Goal: Complete application form

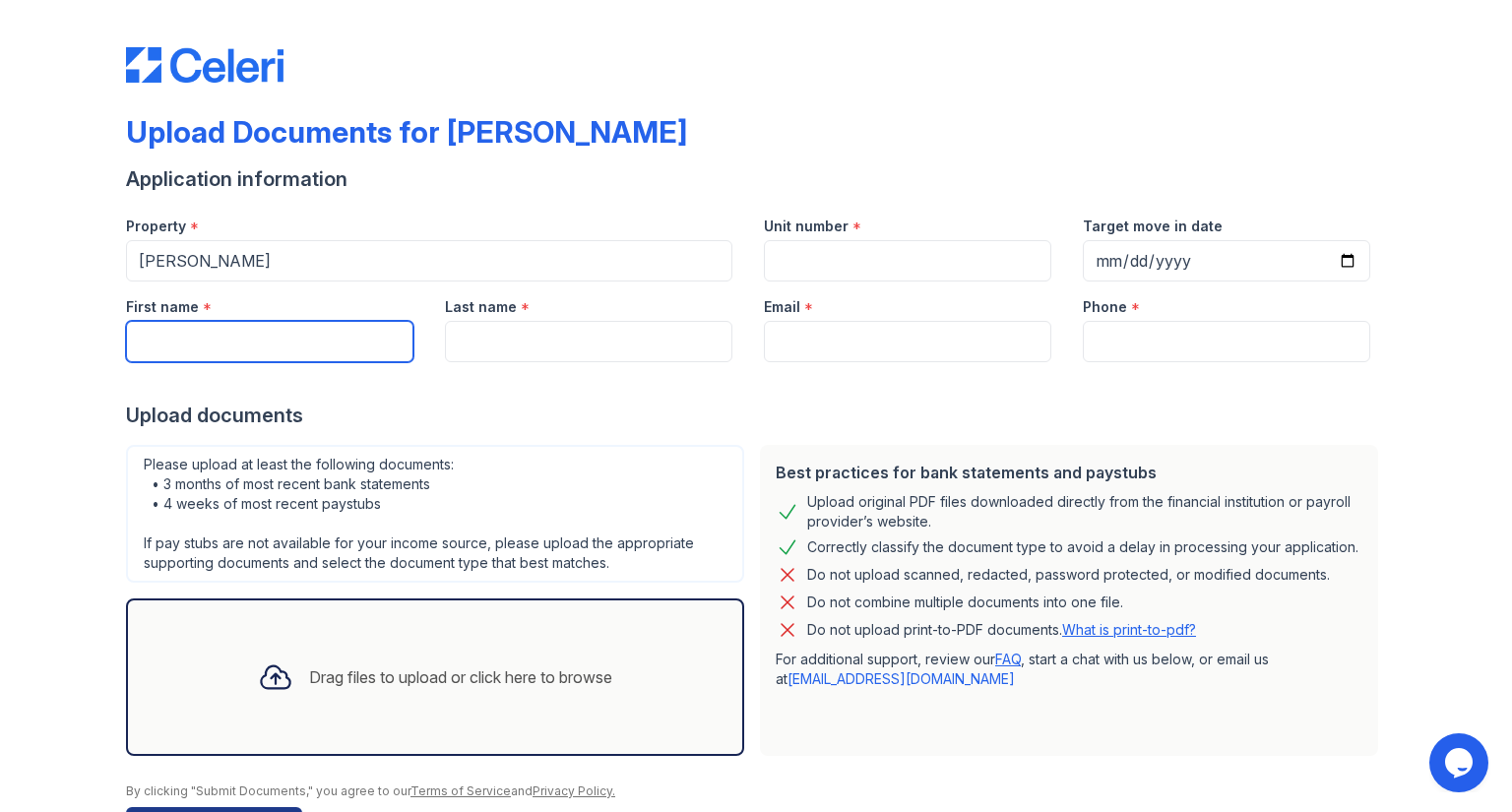
click at [218, 344] on input "First name" at bounding box center [270, 341] width 288 height 42
type input "[PERSON_NAME]"
type input "KAZIBWE"
type input "6179664300"
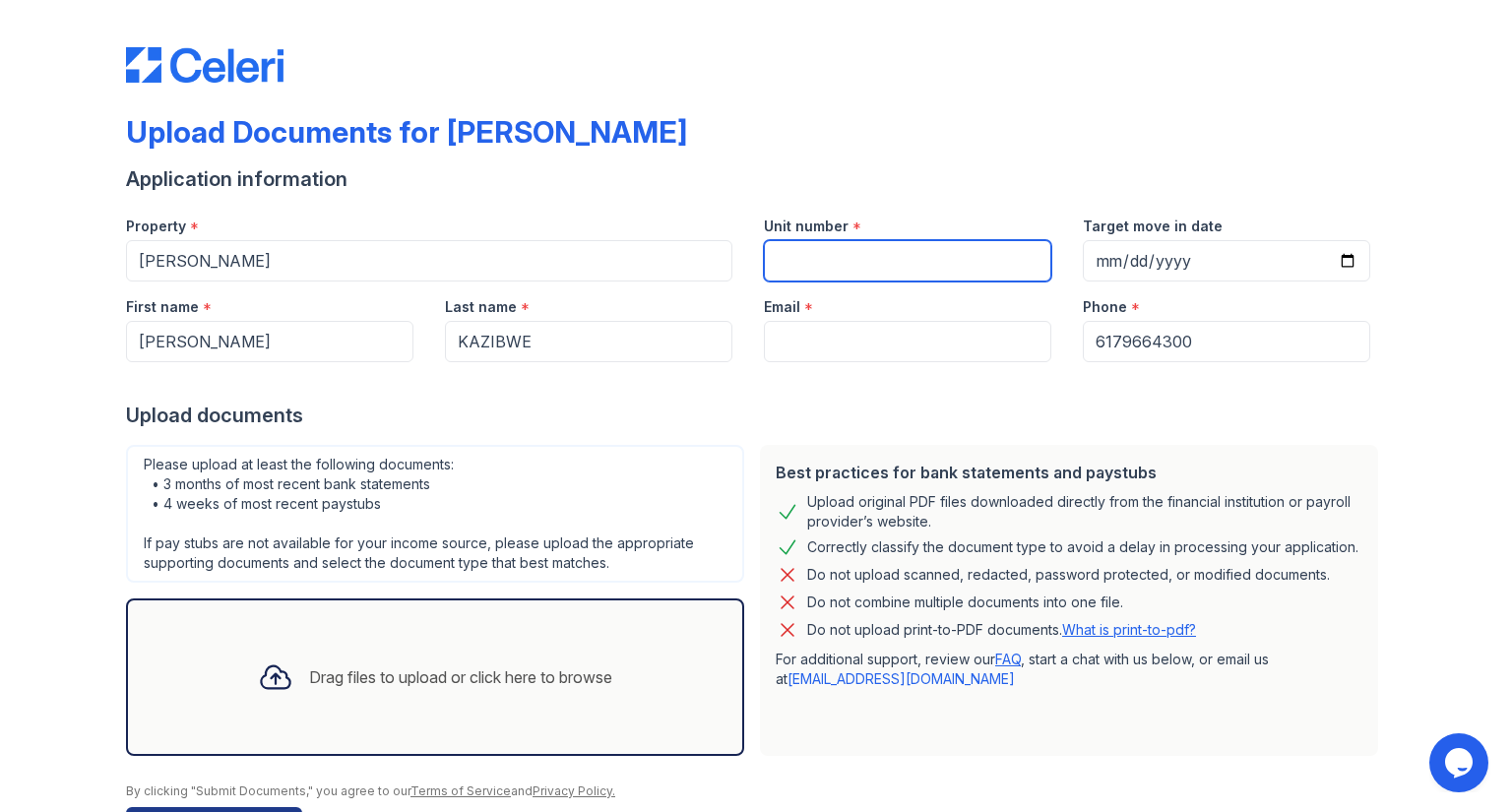
click at [783, 253] on input "Unit number" at bounding box center [907, 261] width 288 height 42
type input "20"
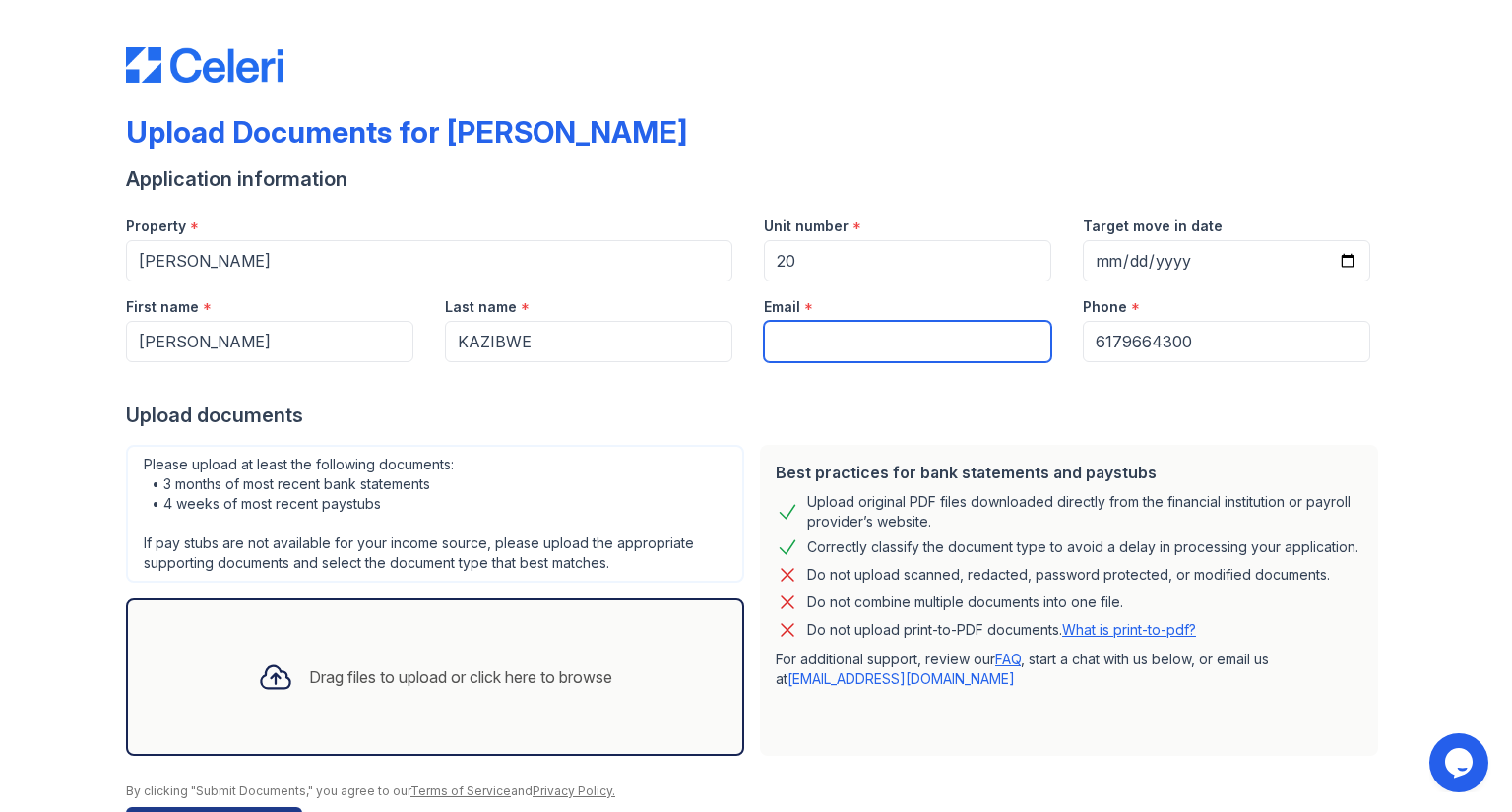
click at [777, 338] on input "Email" at bounding box center [907, 341] width 288 height 42
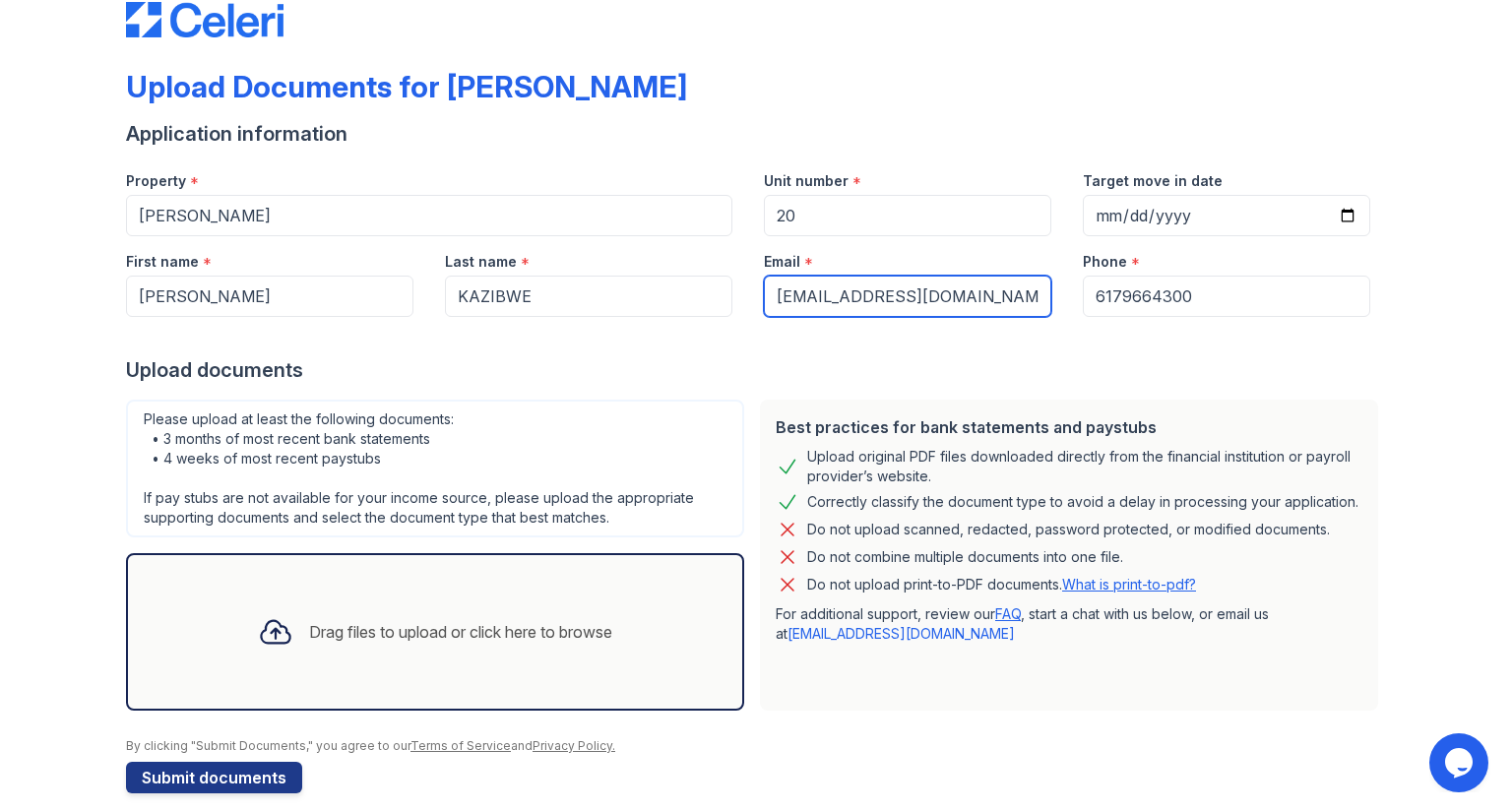
scroll to position [65, 0]
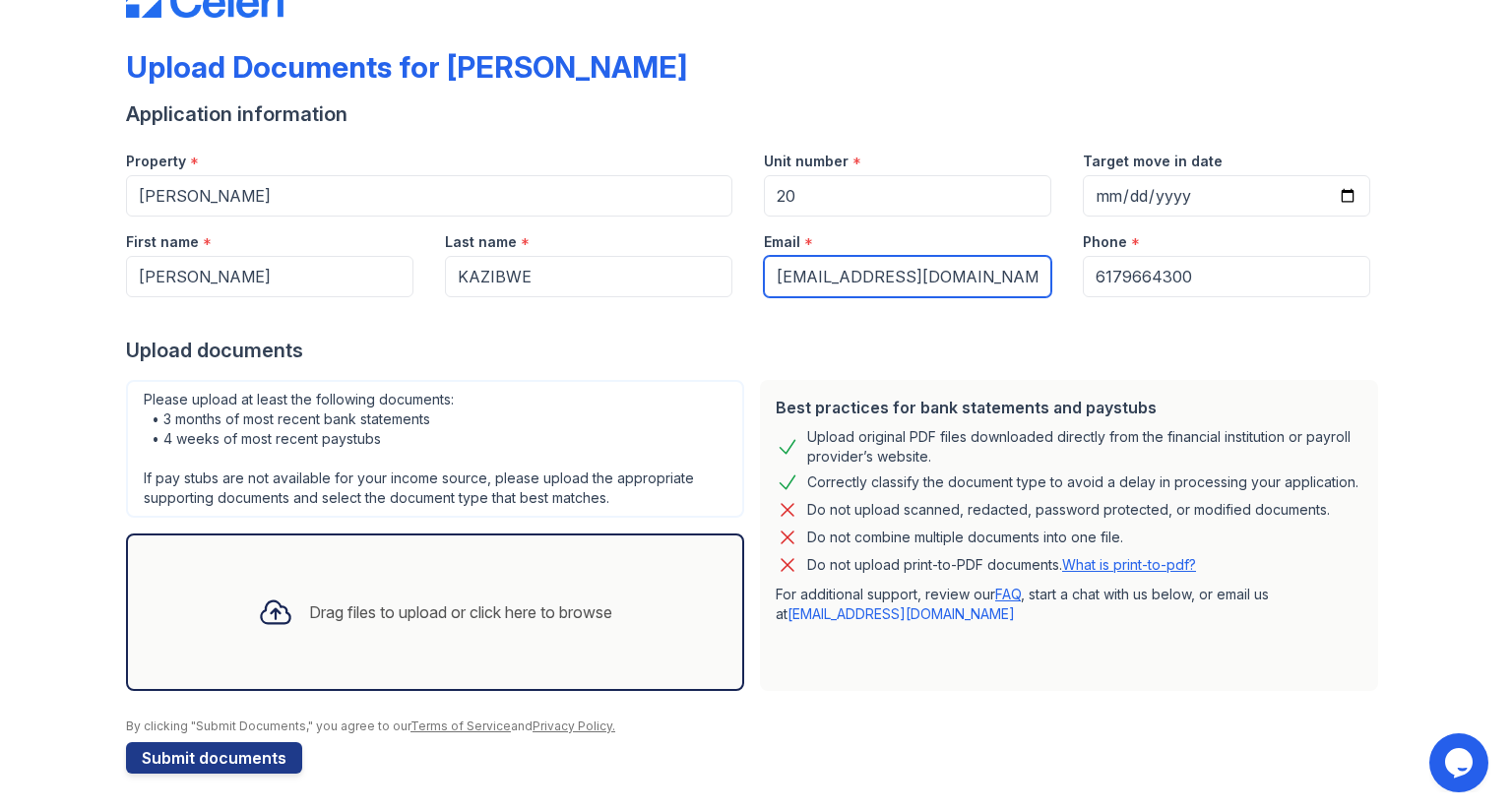
type input "[EMAIL_ADDRESS][DOMAIN_NAME]"
click at [264, 613] on icon at bounding box center [276, 612] width 36 height 36
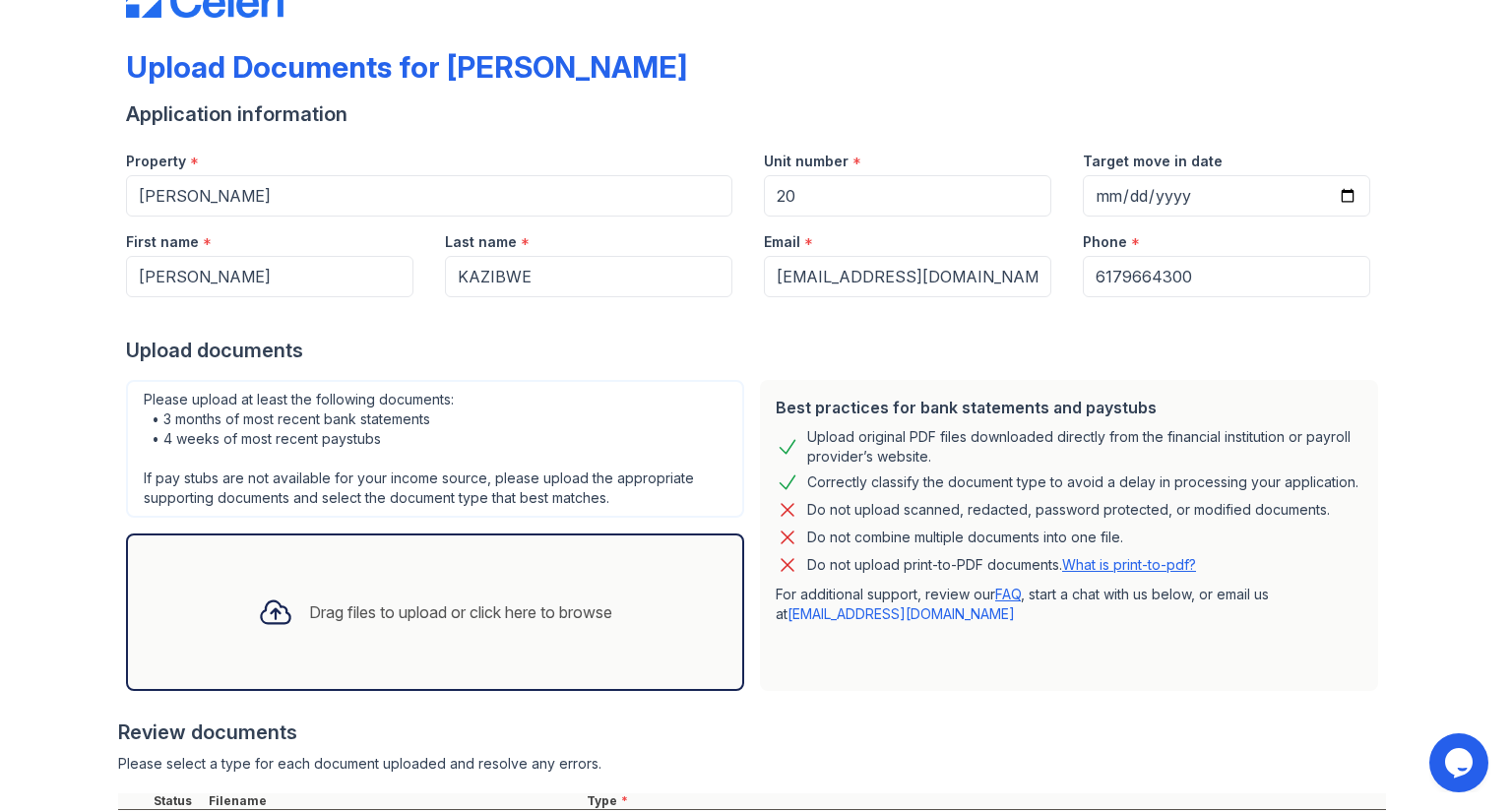
click at [267, 614] on icon at bounding box center [276, 612] width 36 height 36
click at [258, 615] on icon at bounding box center [276, 612] width 36 height 36
click at [258, 618] on icon at bounding box center [276, 612] width 36 height 36
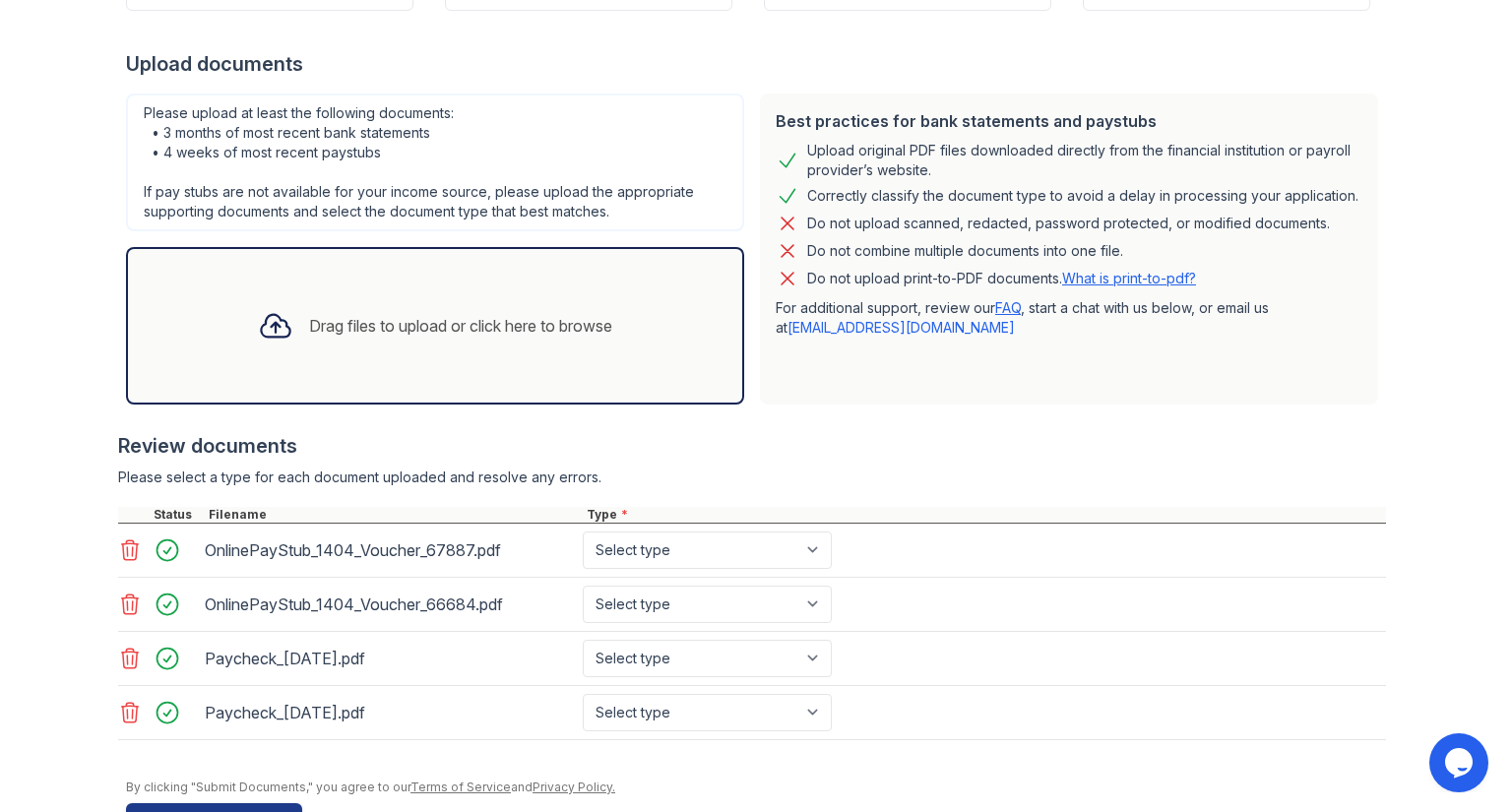
scroll to position [409, 0]
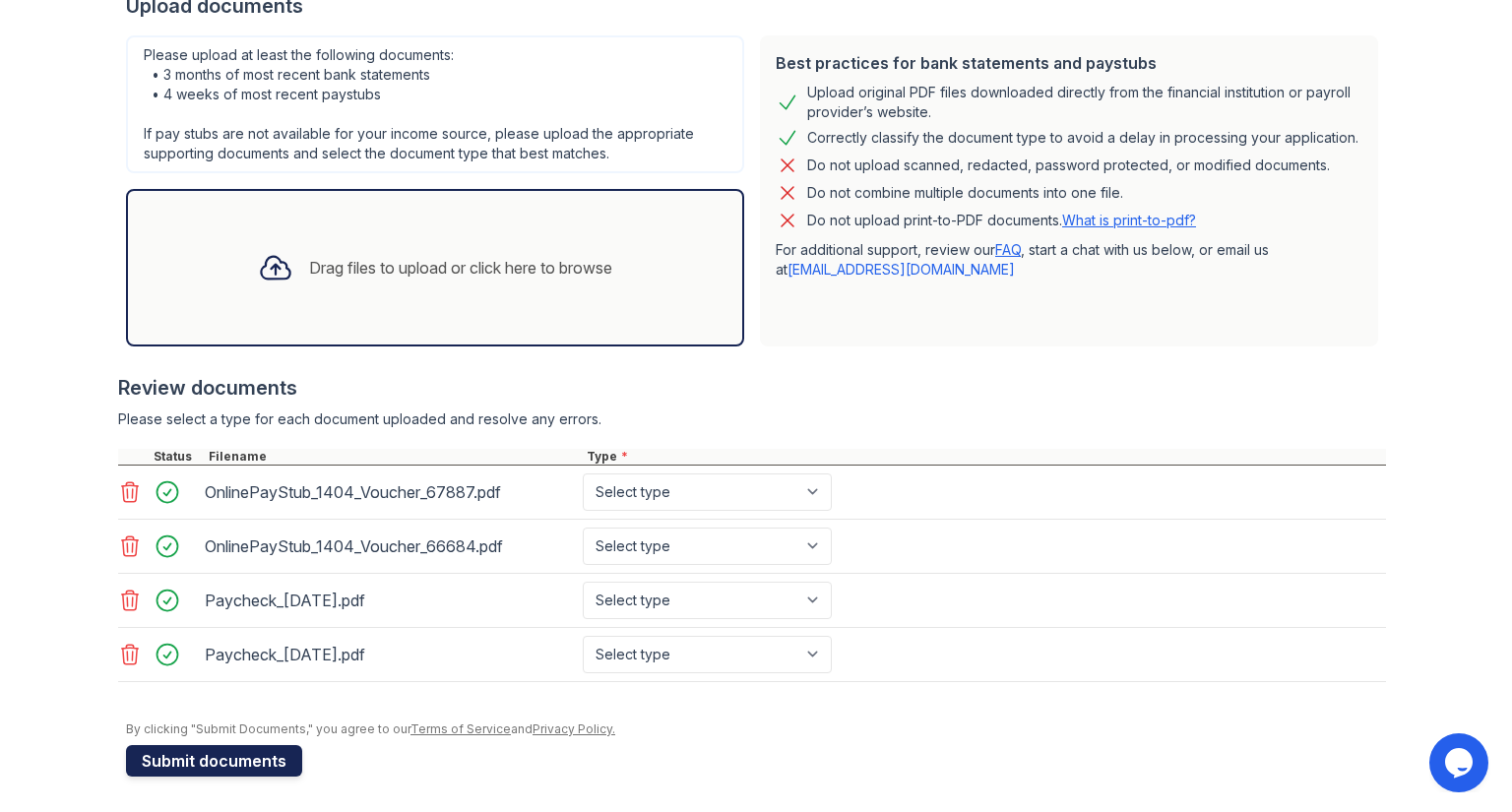
click at [212, 755] on button "Submit documents" at bounding box center [214, 761] width 176 height 32
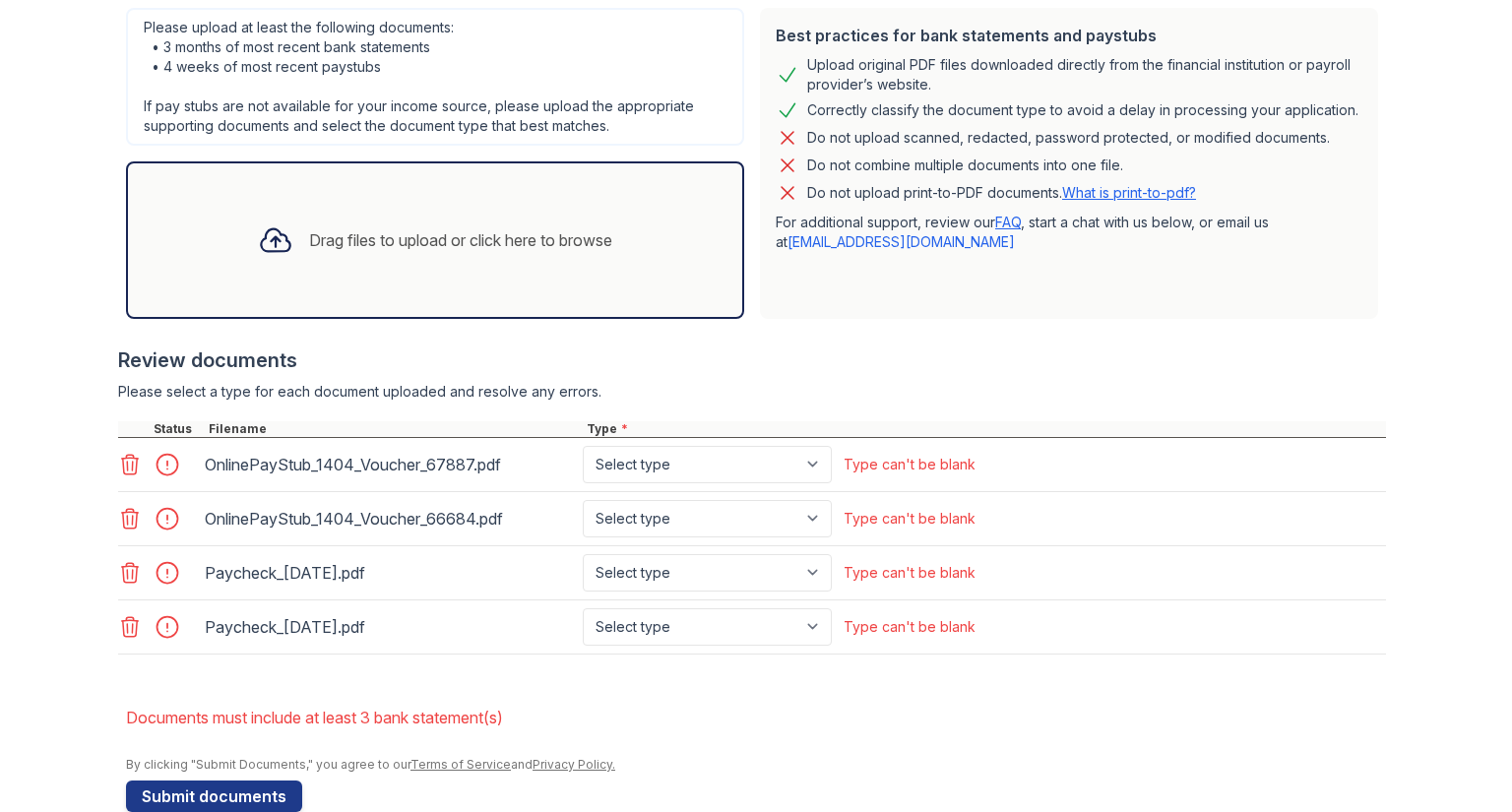
scroll to position [527, 0]
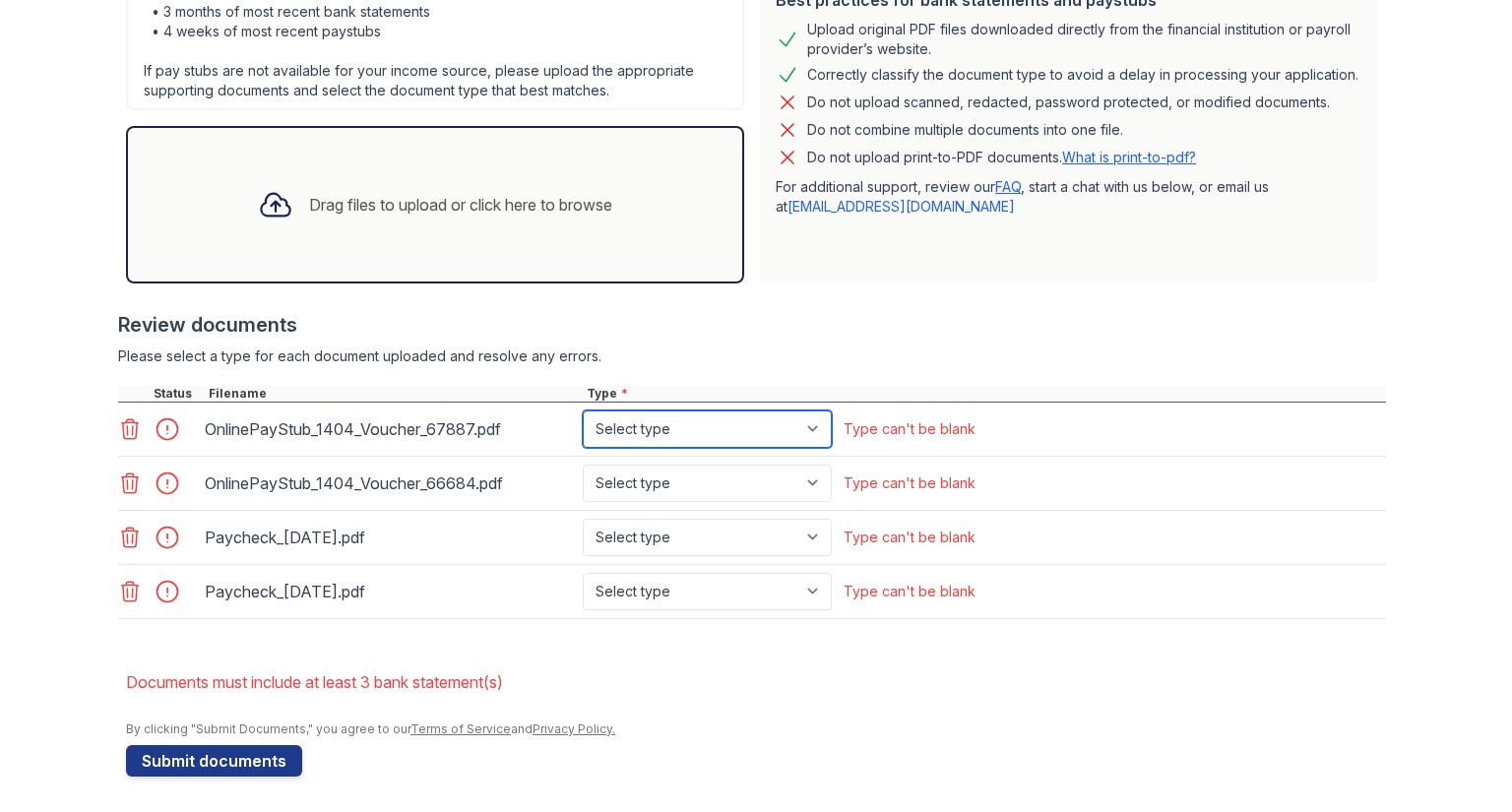
click at [798, 426] on select "Select type Paystub Bank Statement Offer Letter Tax Documents Benefit Award Let…" at bounding box center [708, 429] width 249 height 38
select select "paystub"
click at [583, 410] on select "Select type Paystub Bank Statement Offer Letter Tax Documents Benefit Award Let…" at bounding box center [708, 429] width 249 height 38
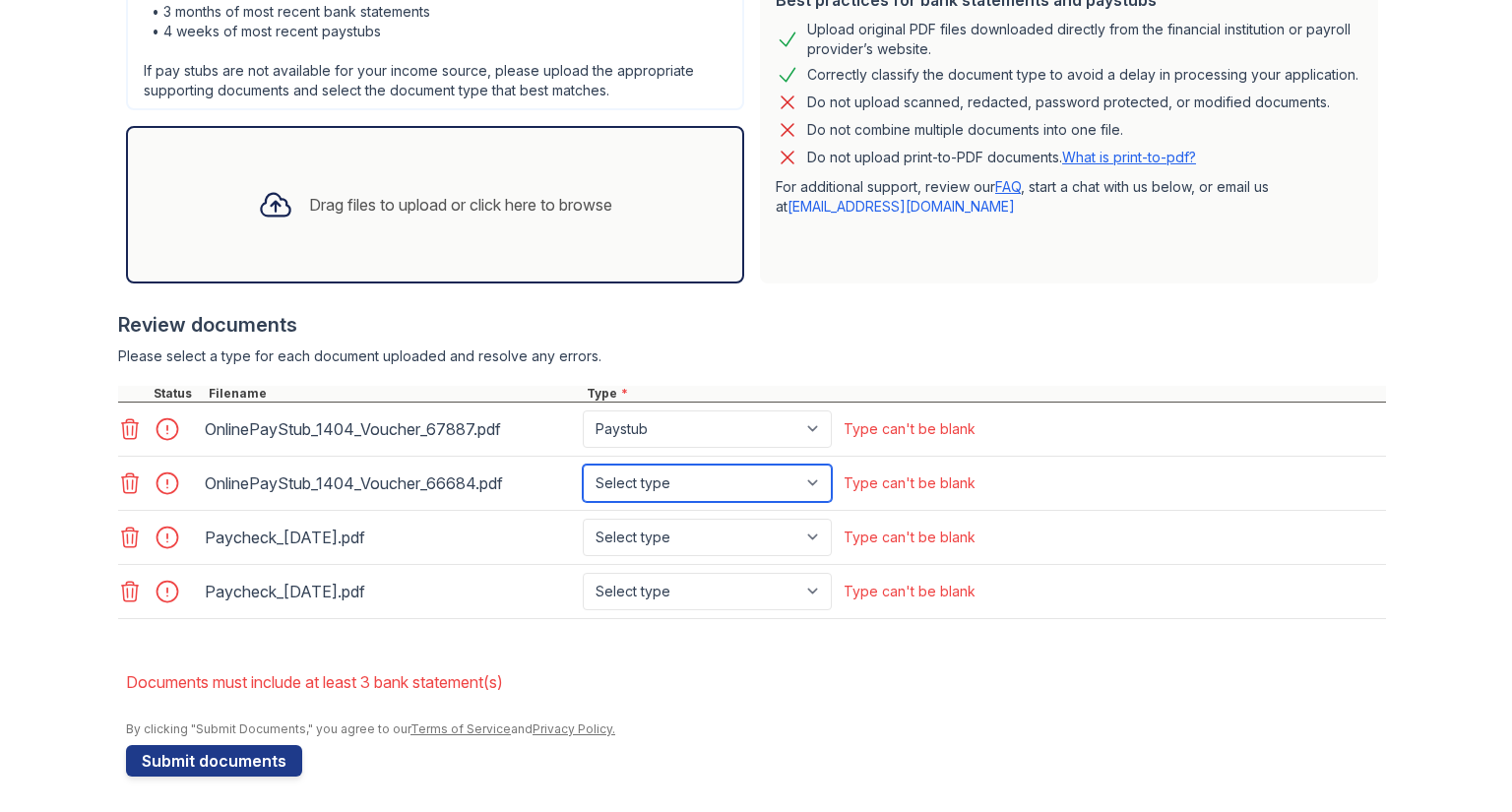
click at [804, 480] on select "Select type Paystub Bank Statement Offer Letter Tax Documents Benefit Award Let…" at bounding box center [708, 484] width 249 height 38
select select "paystub"
click at [583, 465] on select "Select type Paystub Bank Statement Offer Letter Tax Documents Benefit Award Let…" at bounding box center [708, 484] width 249 height 38
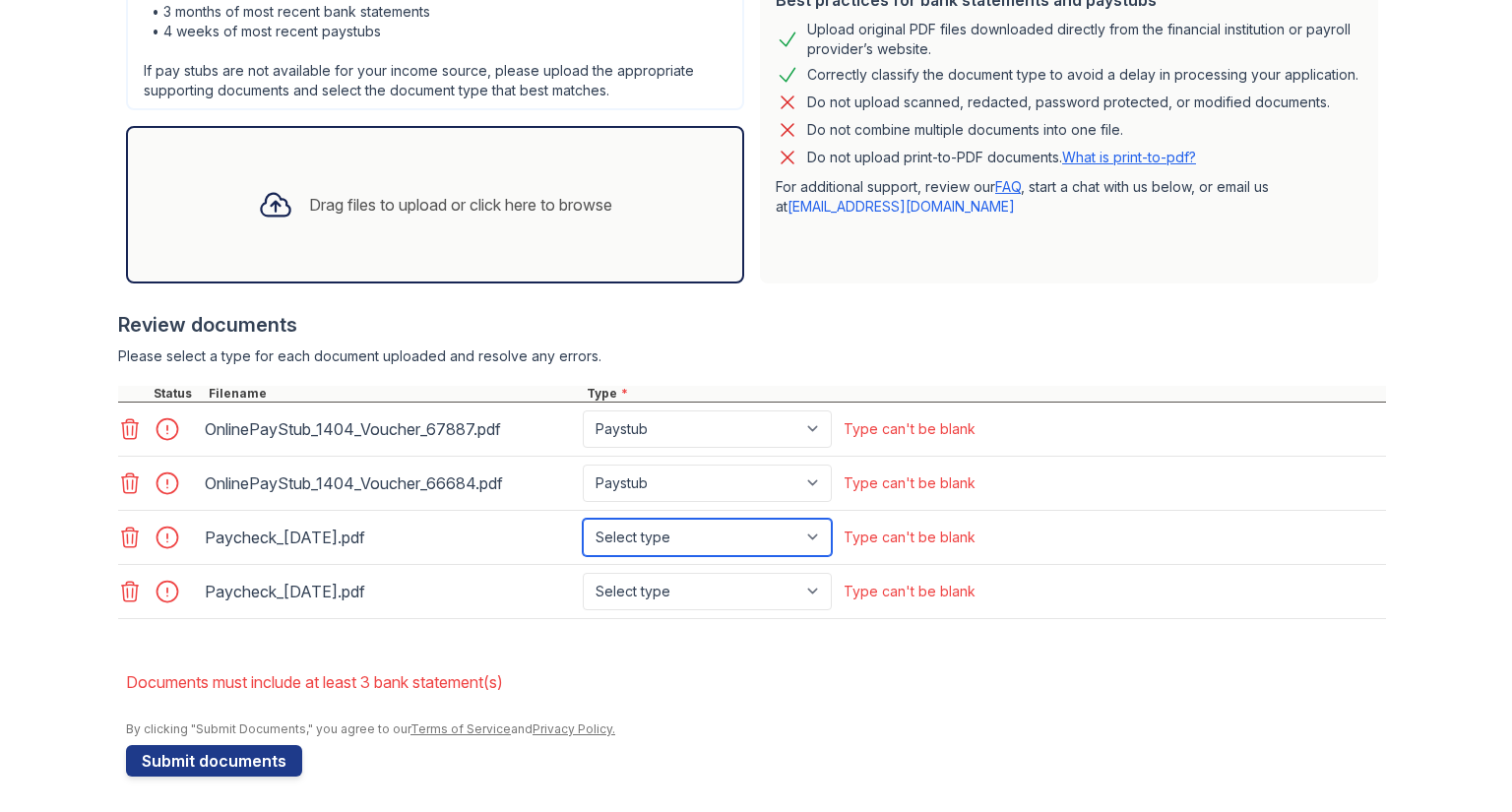
click at [809, 535] on select "Select type Paystub Bank Statement Offer Letter Tax Documents Benefit Award Let…" at bounding box center [708, 537] width 249 height 38
select select "paystub"
click at [583, 518] on select "Select type Paystub Bank Statement Offer Letter Tax Documents Benefit Award Let…" at bounding box center [708, 537] width 249 height 38
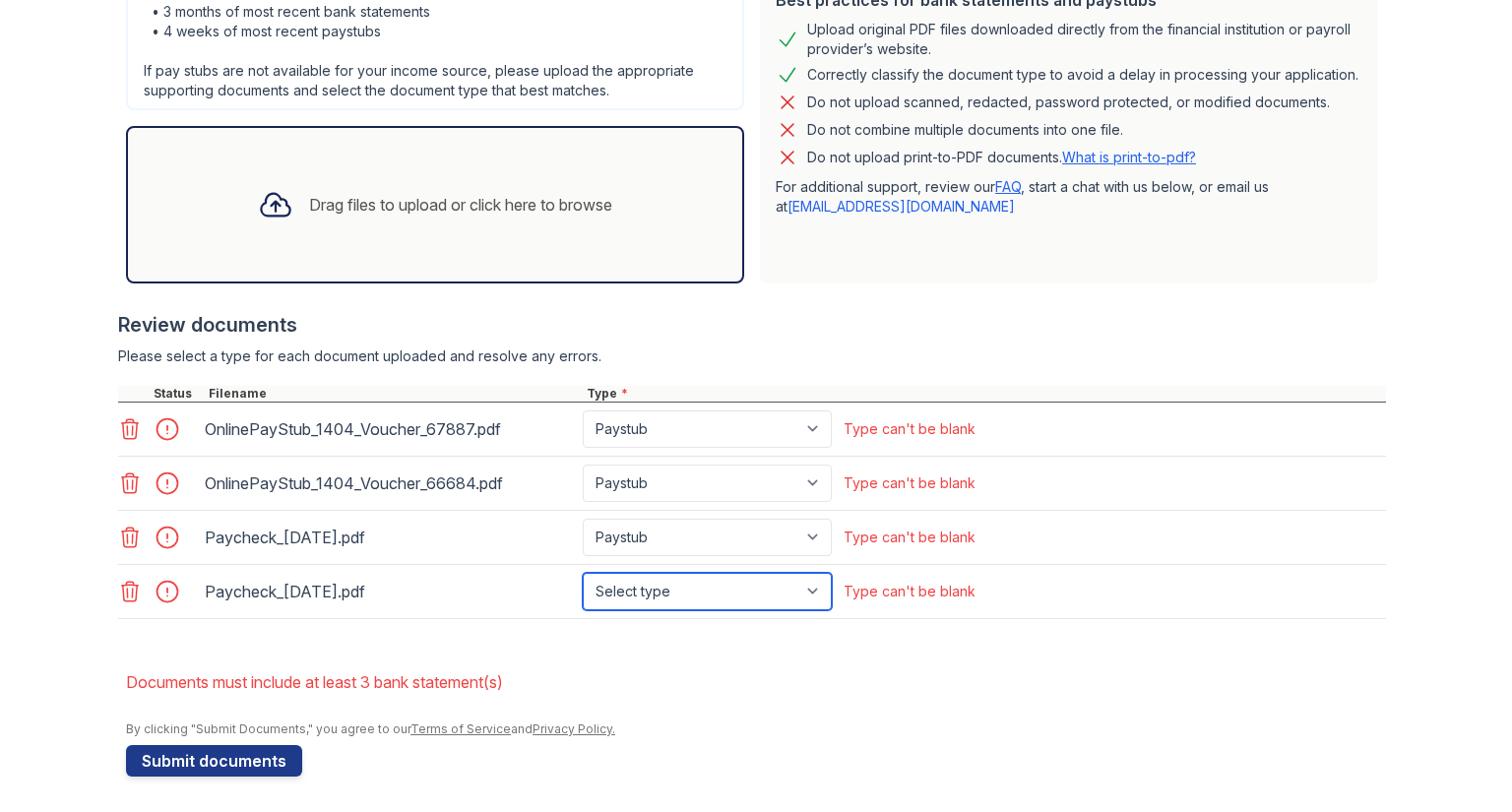
click at [808, 583] on select "Select type Paystub Bank Statement Offer Letter Tax Documents Benefit Award Let…" at bounding box center [708, 592] width 249 height 38
select select "paystub"
click at [583, 573] on select "Select type Paystub Bank Statement Offer Letter Tax Documents Benefit Award Let…" at bounding box center [708, 592] width 249 height 38
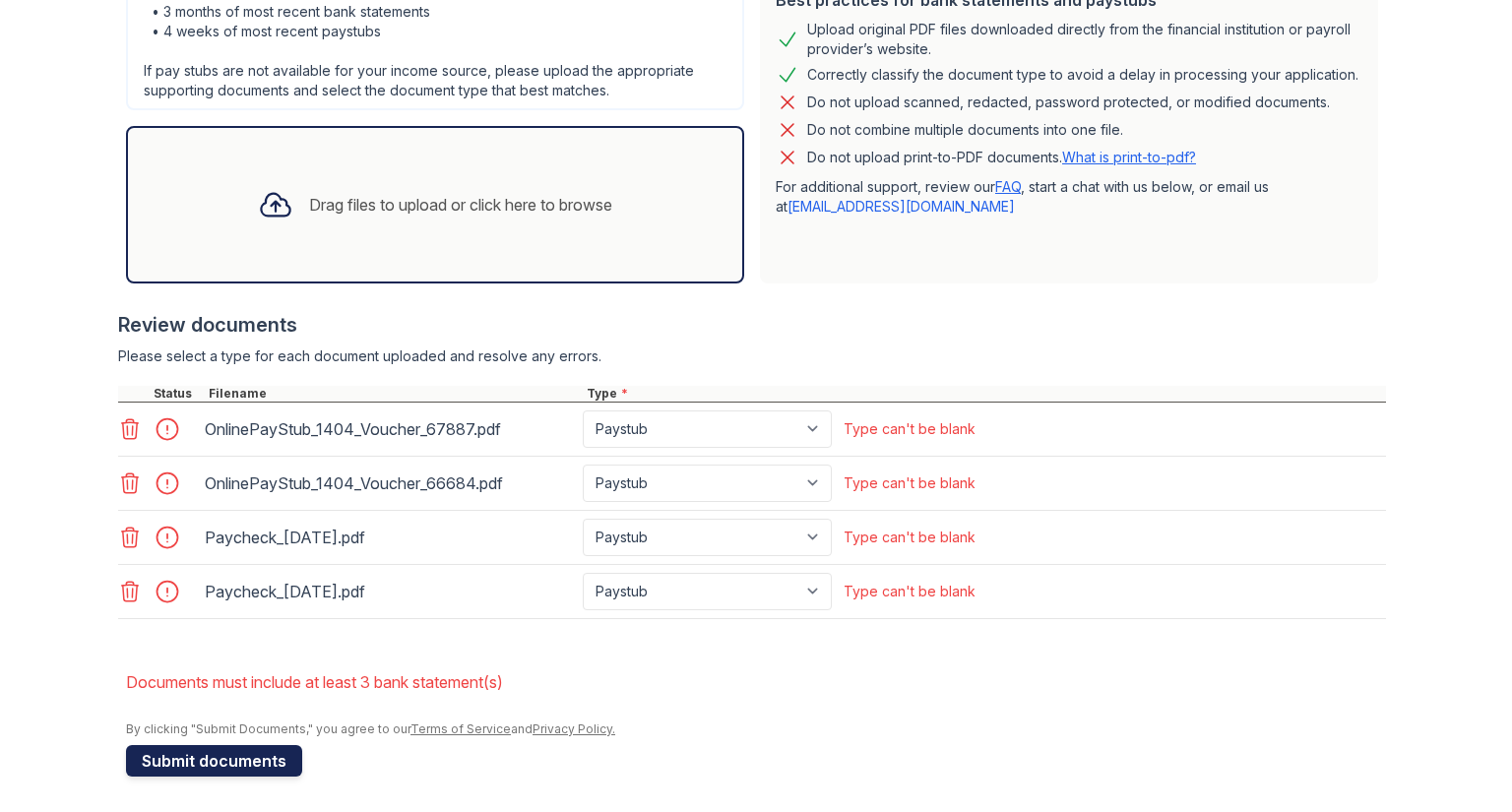
click at [213, 770] on button "Submit documents" at bounding box center [214, 761] width 176 height 32
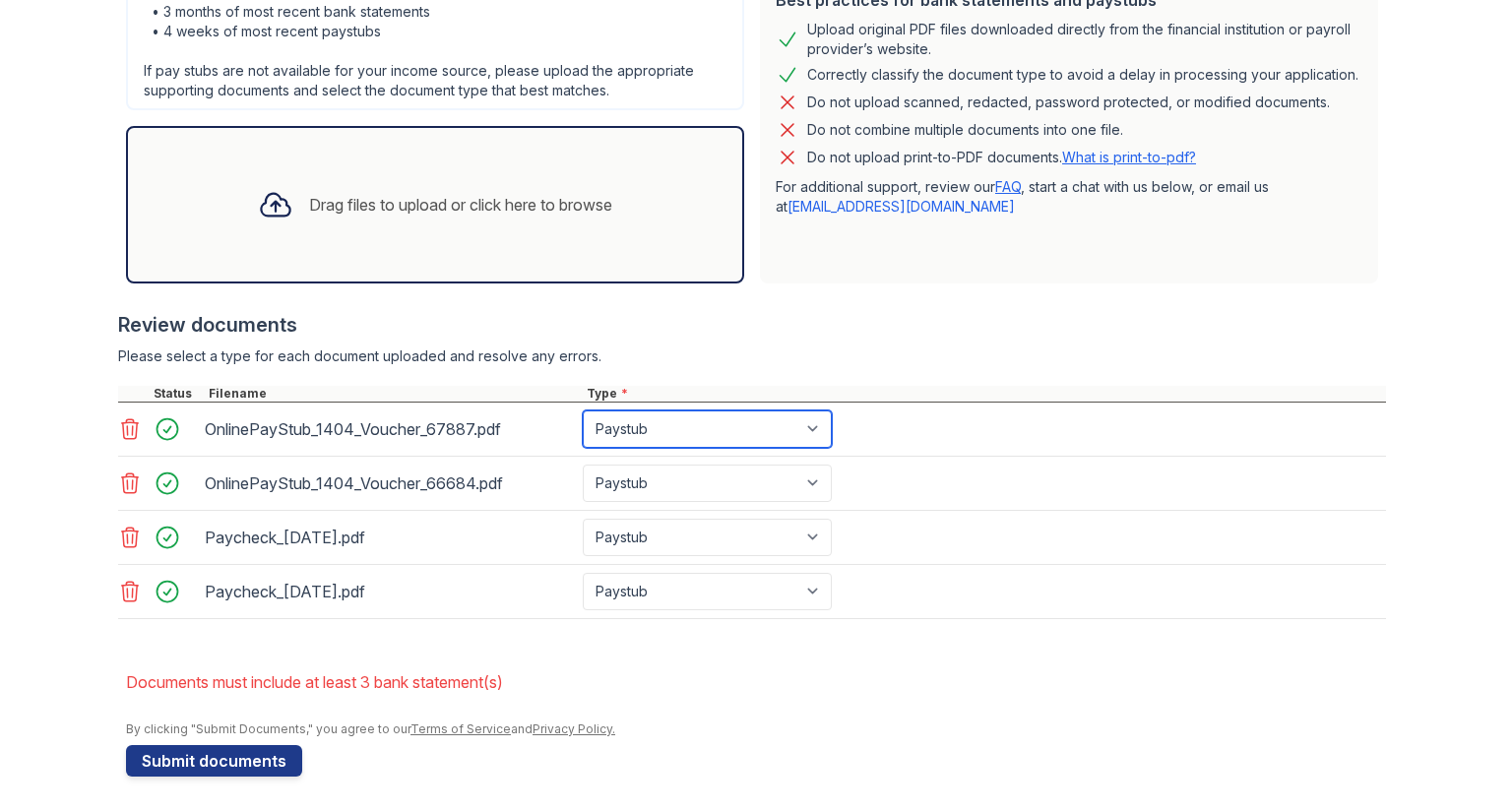
click at [809, 425] on select "Paystub Bank Statement Offer Letter Tax Documents Benefit Award Letter Investme…" at bounding box center [708, 429] width 249 height 38
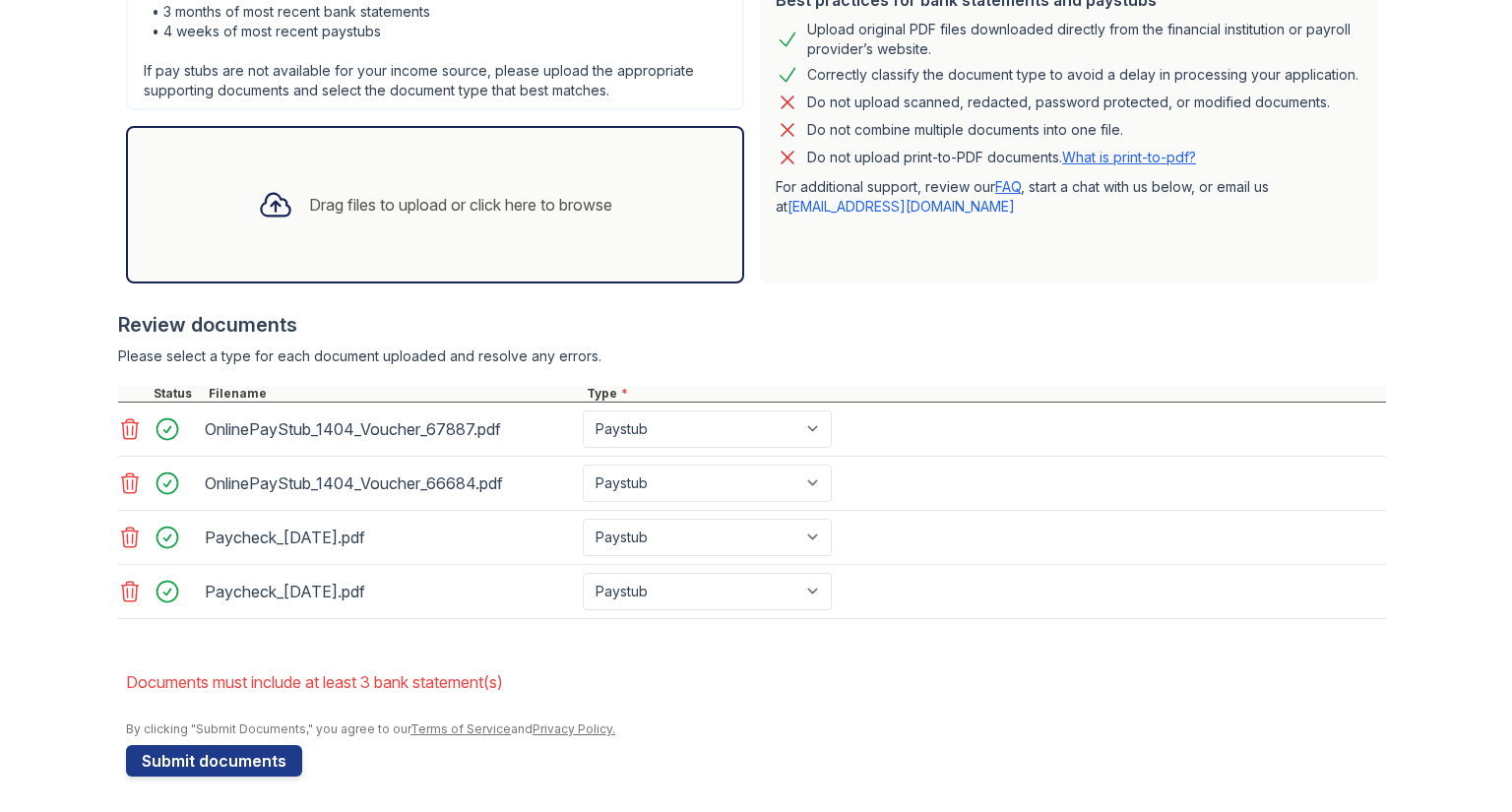
click at [870, 356] on div "Please select a type for each document uploaded and resolve any errors." at bounding box center [753, 356] width 1268 height 20
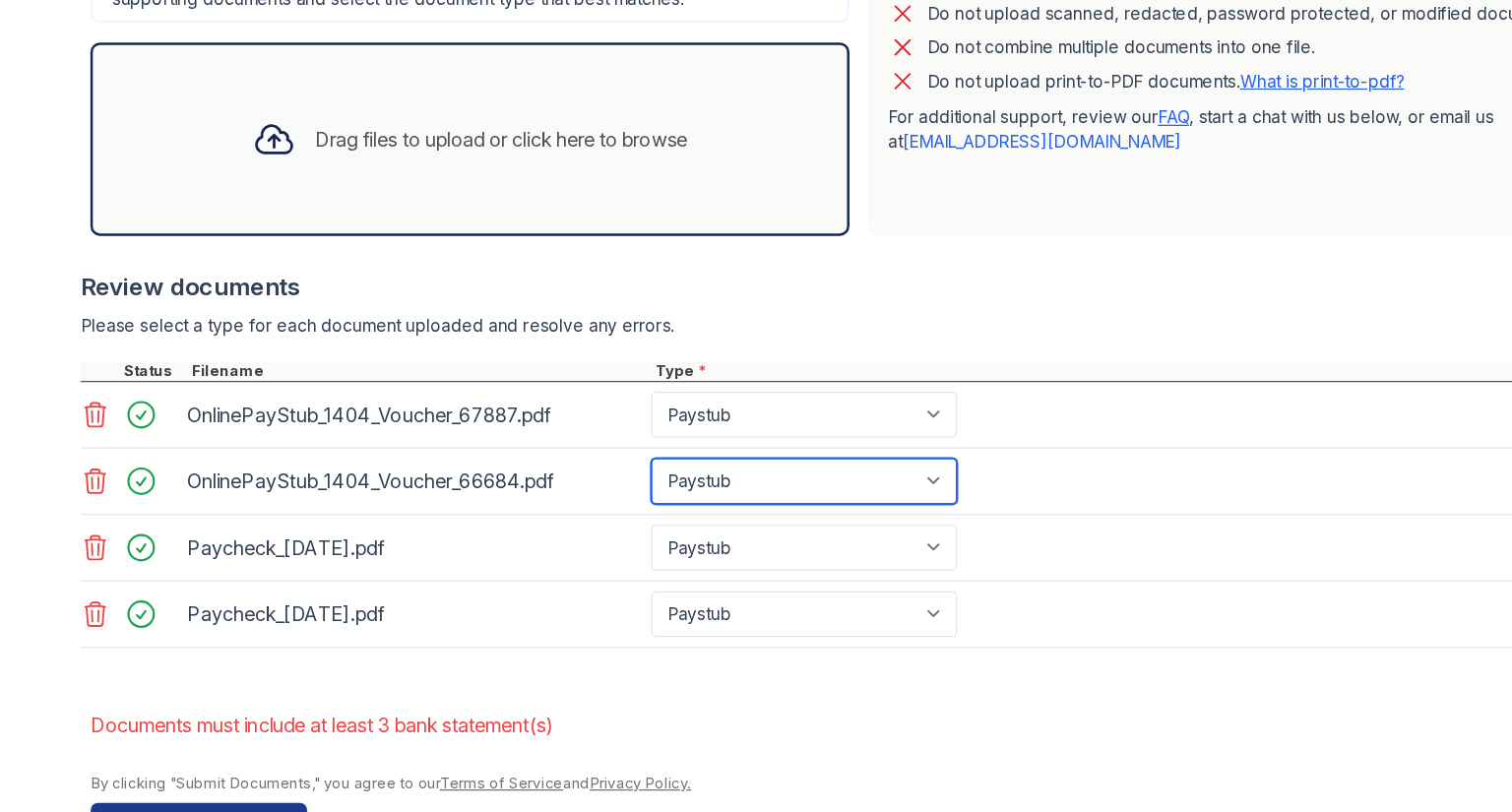
click at [803, 480] on select "Paystub Bank Statement Offer Letter Tax Documents Benefit Award Letter Investme…" at bounding box center [708, 484] width 249 height 38
click at [803, 481] on select "Paystub Bank Statement Offer Letter Tax Documents Benefit Award Letter Investme…" at bounding box center [708, 484] width 249 height 38
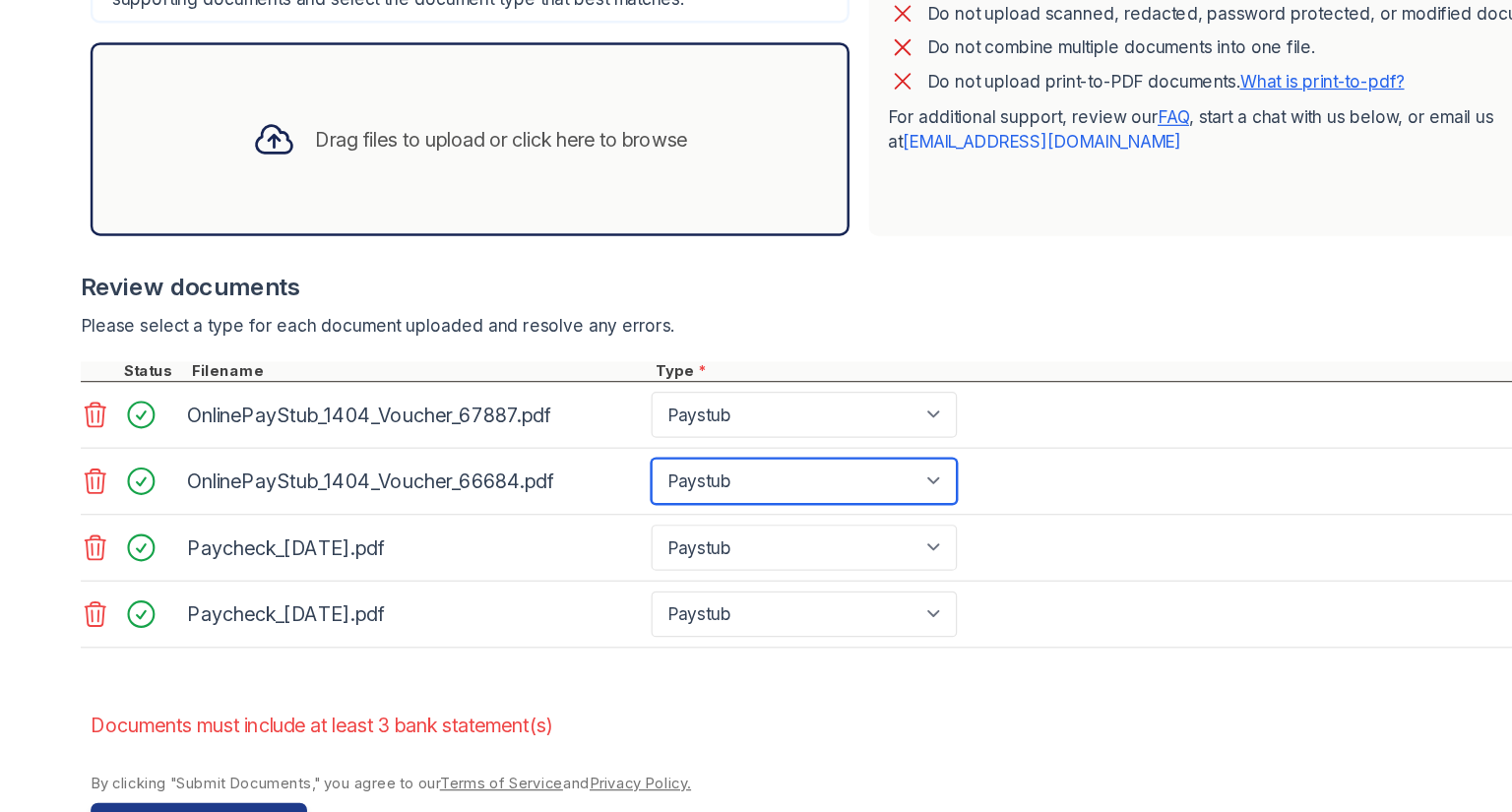
click at [803, 481] on select "Paystub Bank Statement Offer Letter Tax Documents Benefit Award Letter Investme…" at bounding box center [708, 484] width 249 height 38
click at [900, 478] on div "OnlinePayStub_1404_Voucher_66684.pdf Paystub Bank Statement Offer Letter Tax Do…" at bounding box center [753, 484] width 1268 height 54
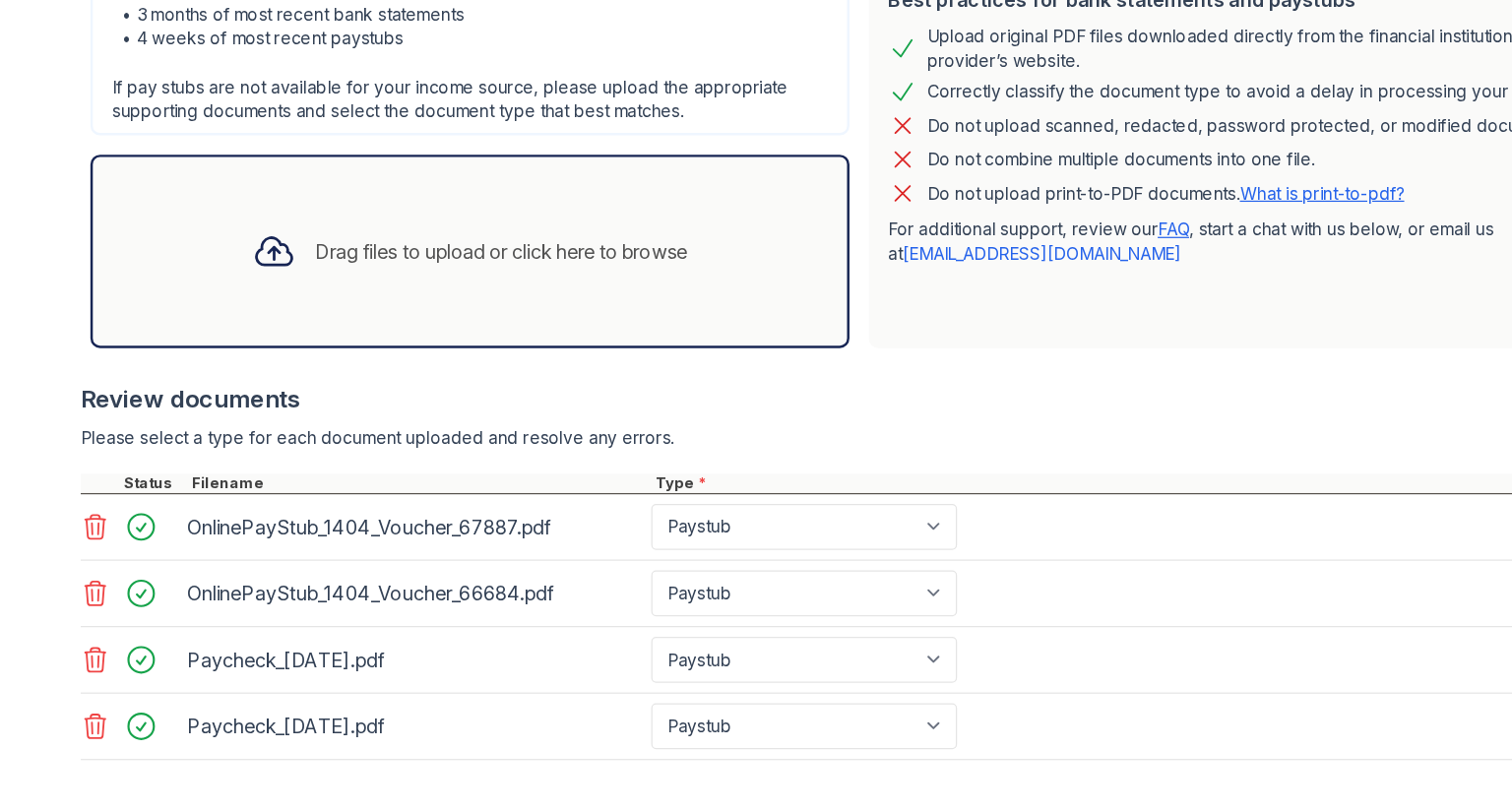
scroll to position [0, 0]
